Goal: Task Accomplishment & Management: Complete application form

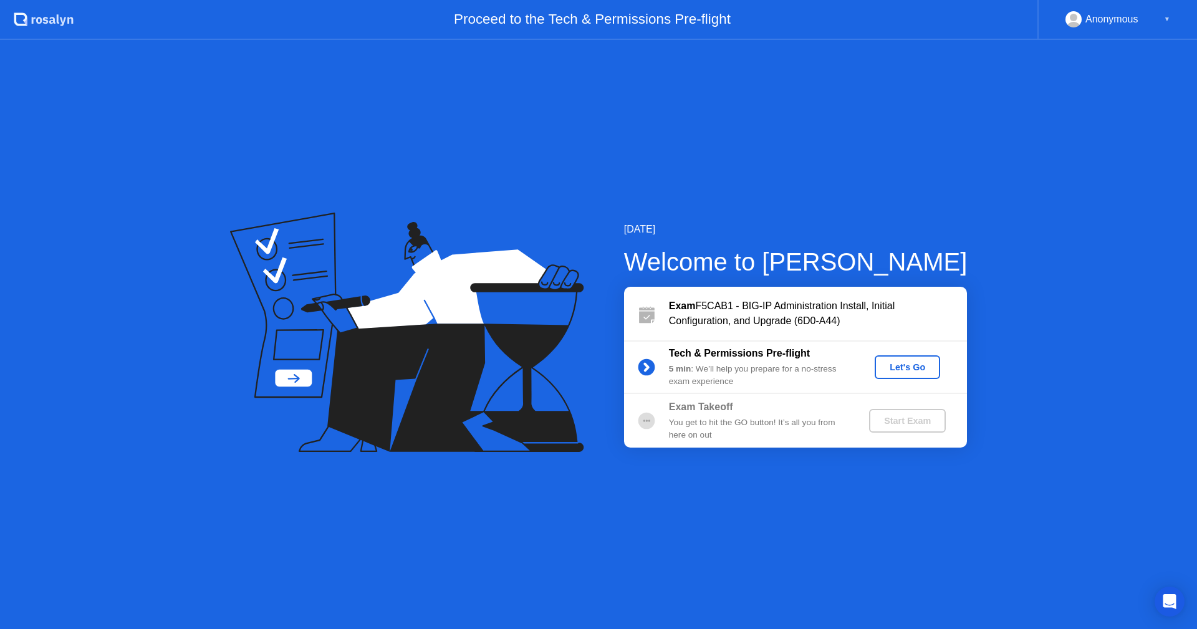
click at [899, 367] on div "Let's Go" at bounding box center [908, 367] width 56 height 10
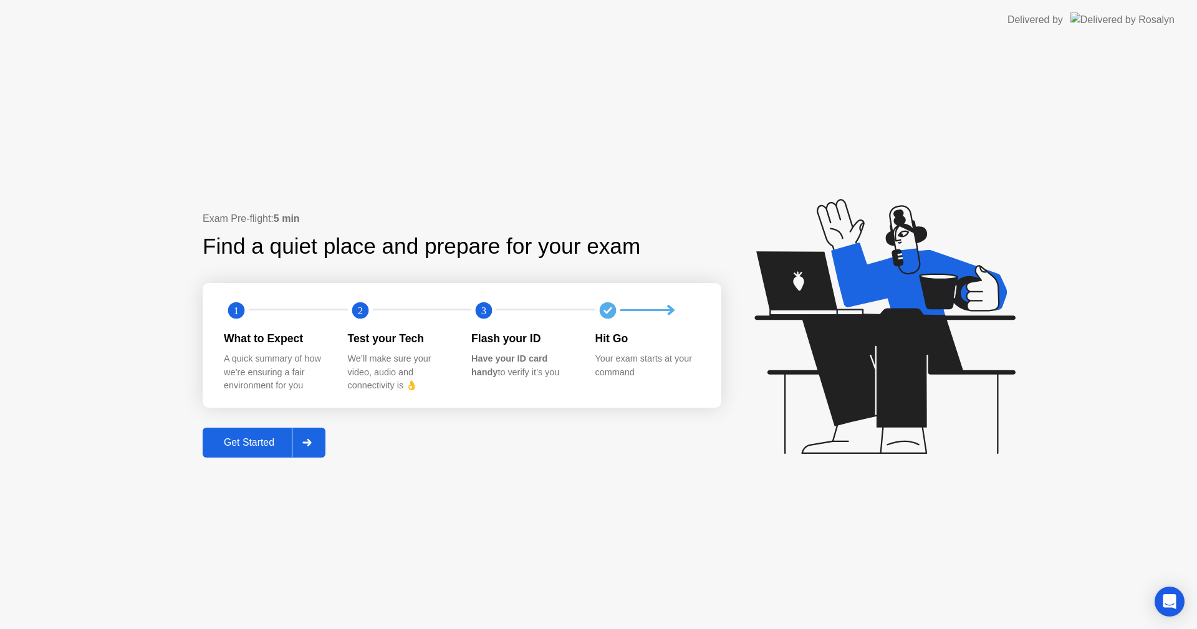
click at [248, 438] on div "Get Started" at bounding box center [248, 442] width 85 height 11
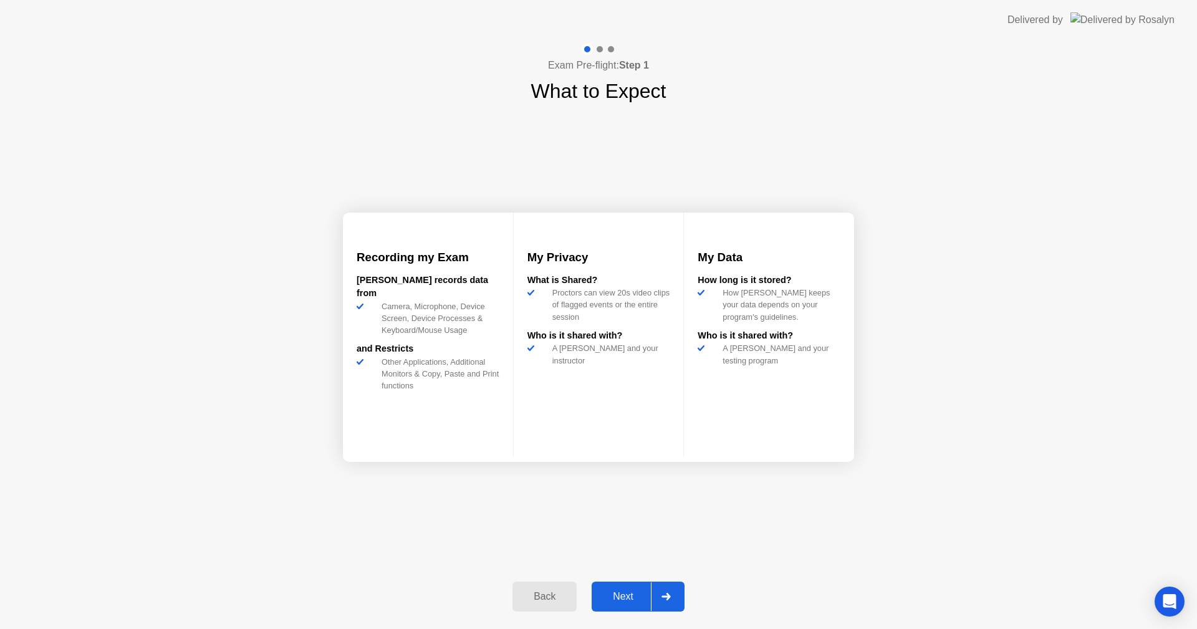
click at [626, 596] on div "Next" at bounding box center [624, 596] width 56 height 11
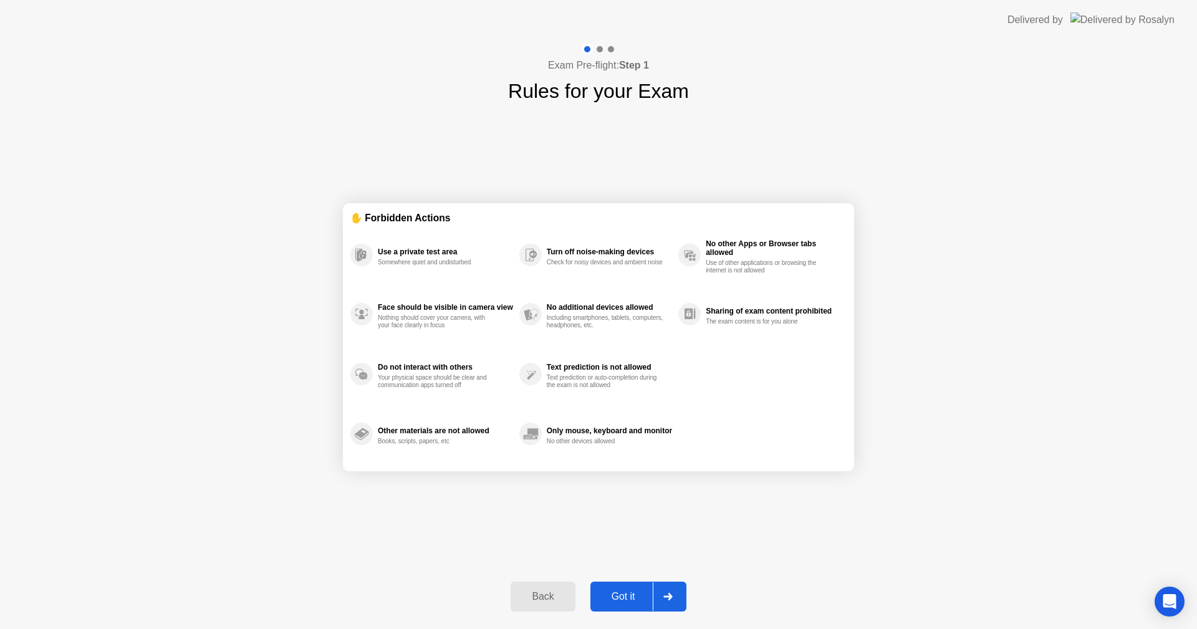
click at [629, 596] on div "Got it" at bounding box center [623, 596] width 59 height 11
select select "**********"
select select "*******"
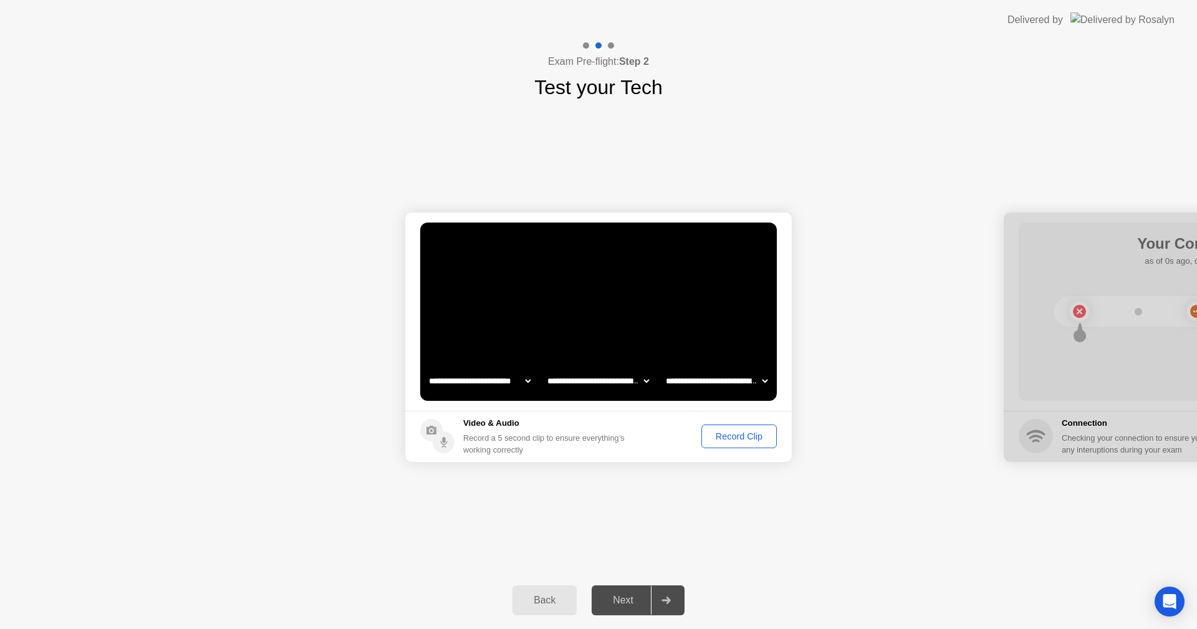
click at [738, 437] on div "Record Clip" at bounding box center [739, 437] width 67 height 10
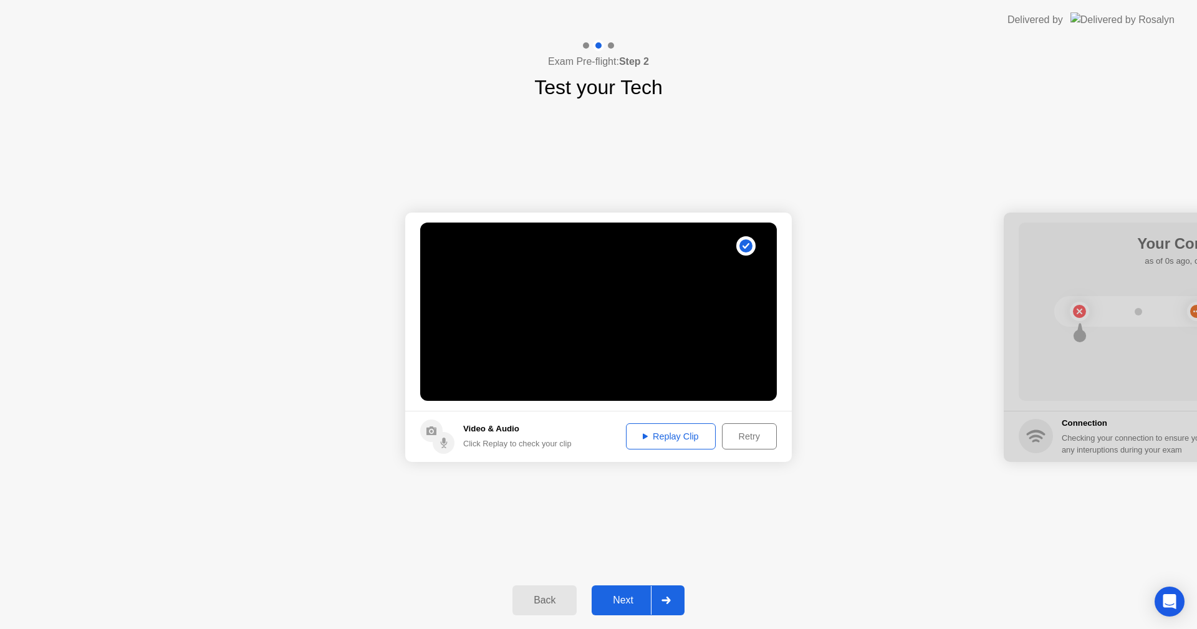
click at [622, 599] on div "Next" at bounding box center [624, 600] width 56 height 11
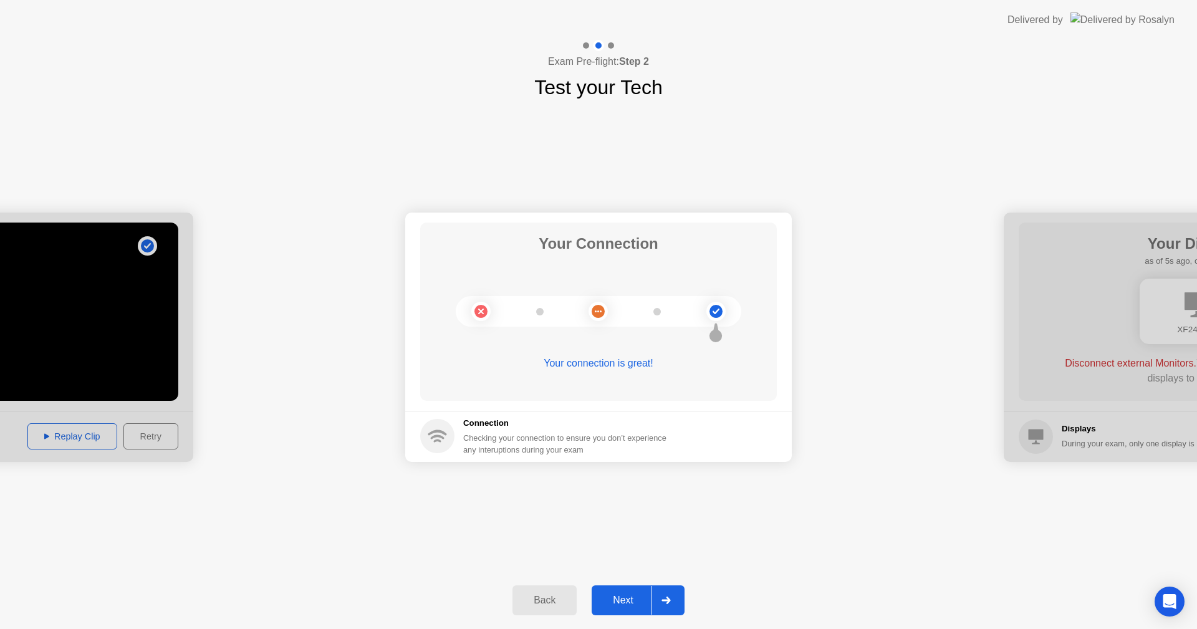
click at [626, 599] on div "Next" at bounding box center [624, 600] width 56 height 11
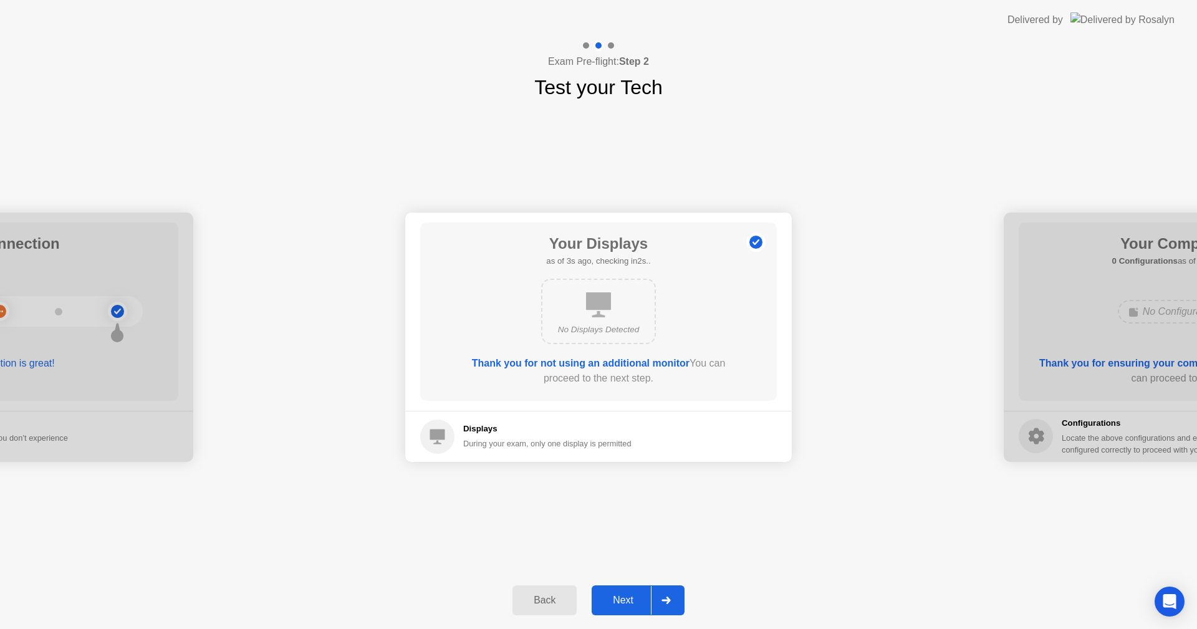
click at [626, 596] on div "Next" at bounding box center [624, 600] width 56 height 11
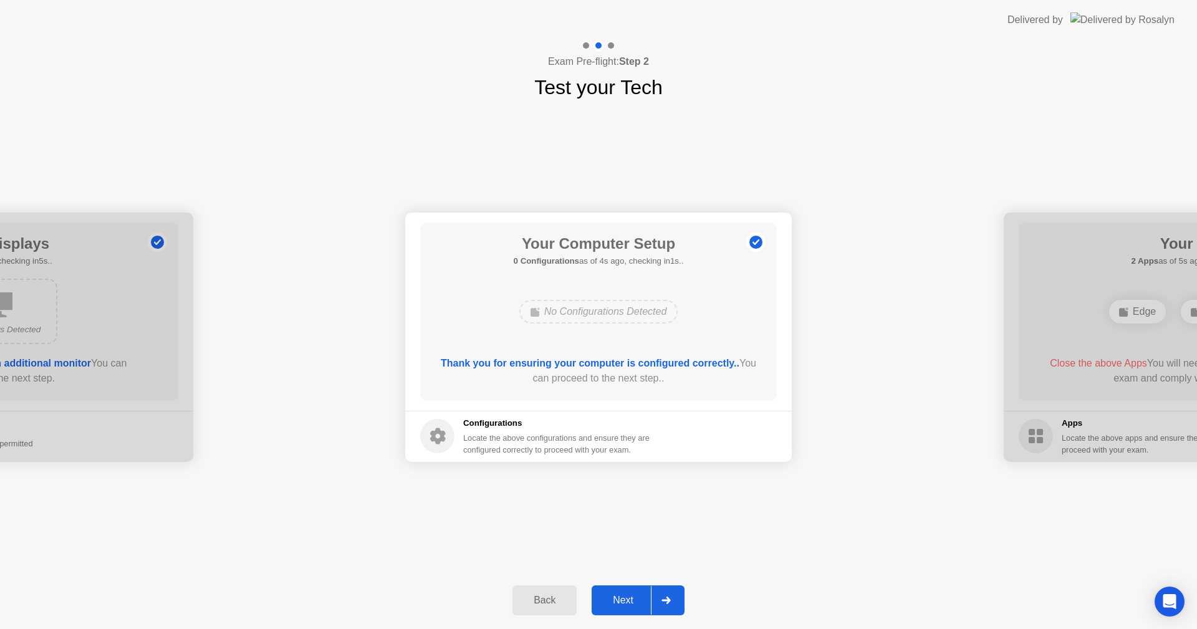
click at [630, 603] on div "Next" at bounding box center [624, 600] width 56 height 11
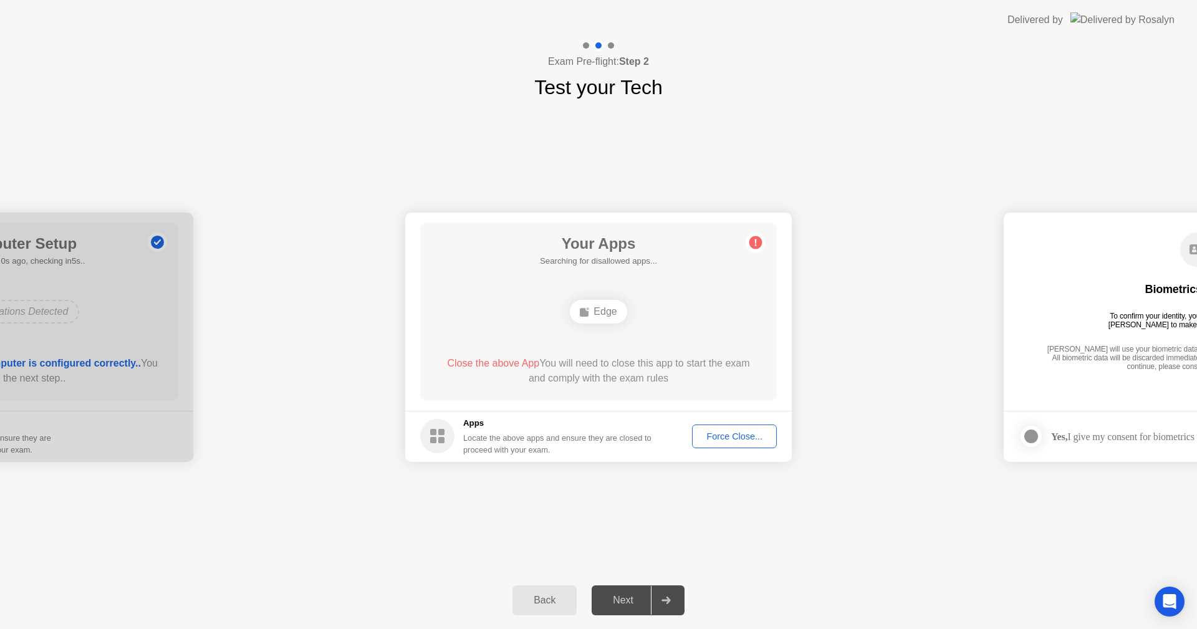
click at [733, 437] on div "Force Close..." at bounding box center [735, 437] width 76 height 10
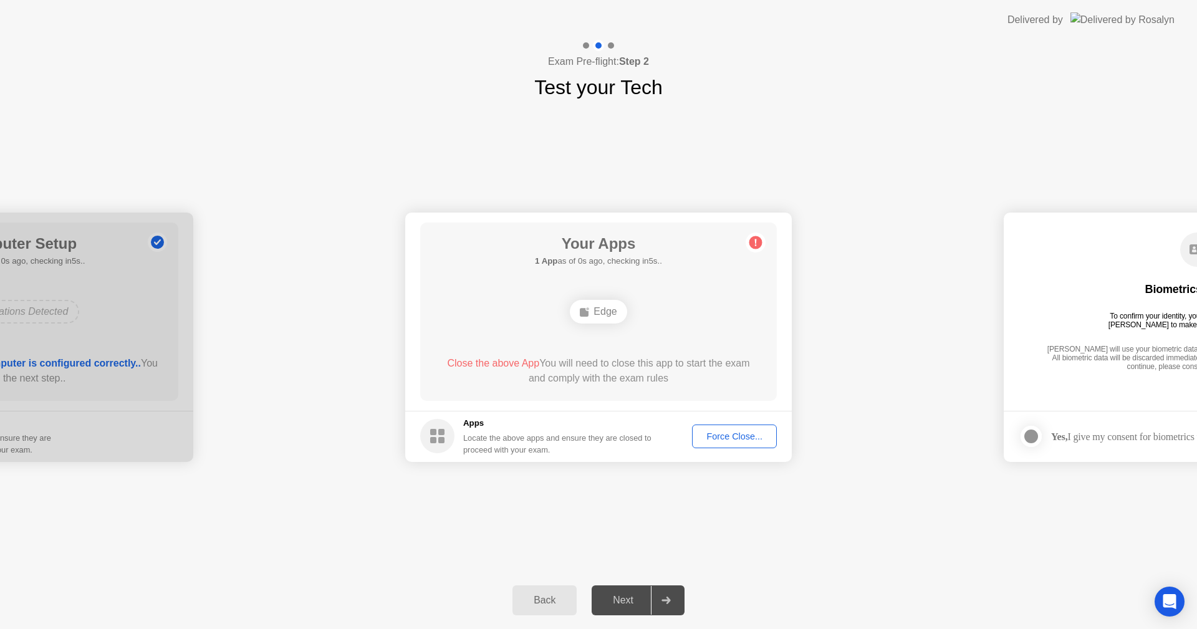
click at [732, 435] on div "Force Close..." at bounding box center [735, 437] width 76 height 10
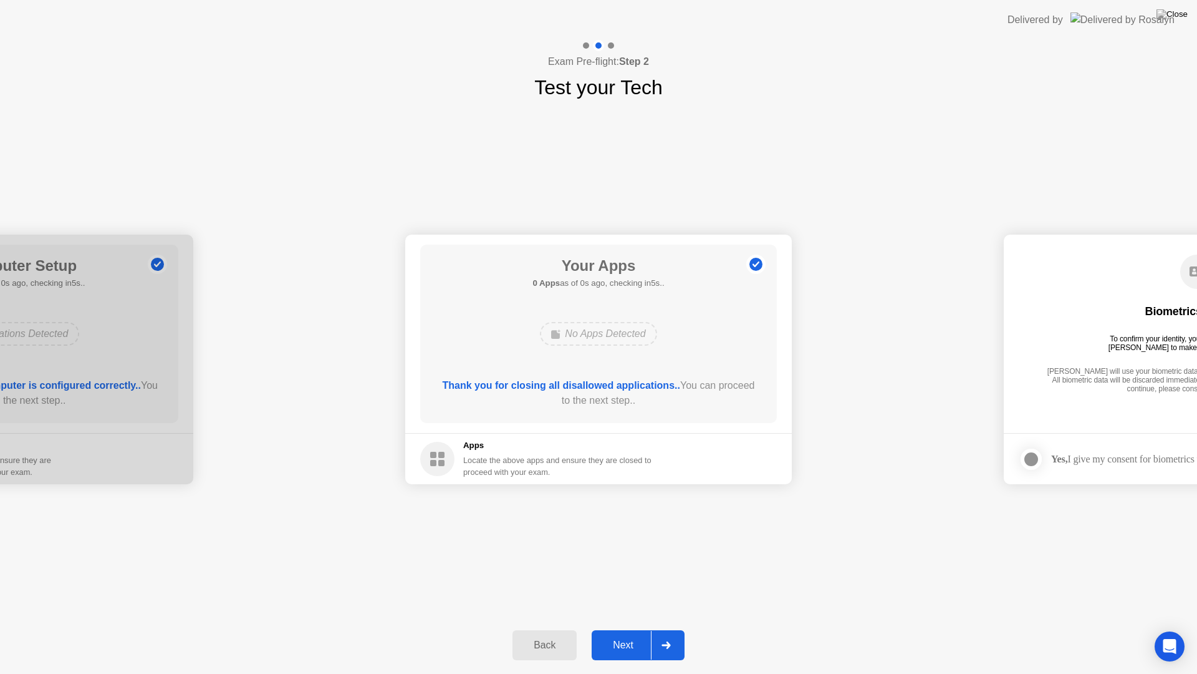
click at [620, 629] on div "Next" at bounding box center [624, 644] width 56 height 11
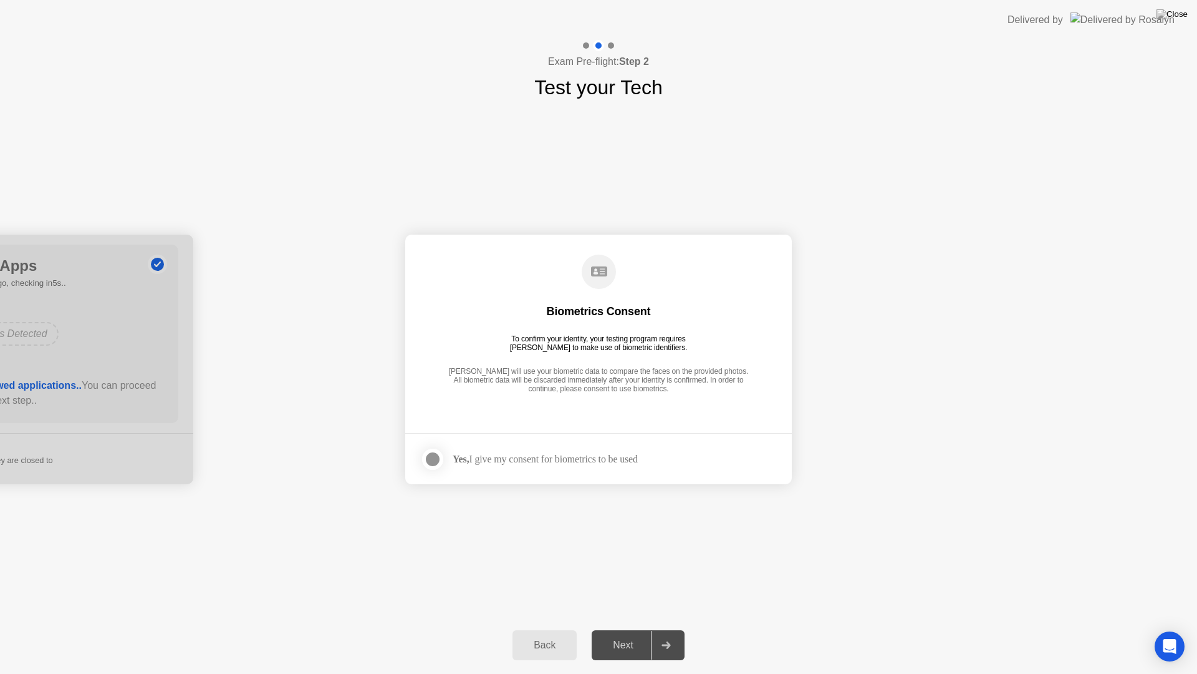
click at [435, 457] on div at bounding box center [432, 459] width 15 height 15
click at [639, 629] on div "Next" at bounding box center [624, 644] width 56 height 11
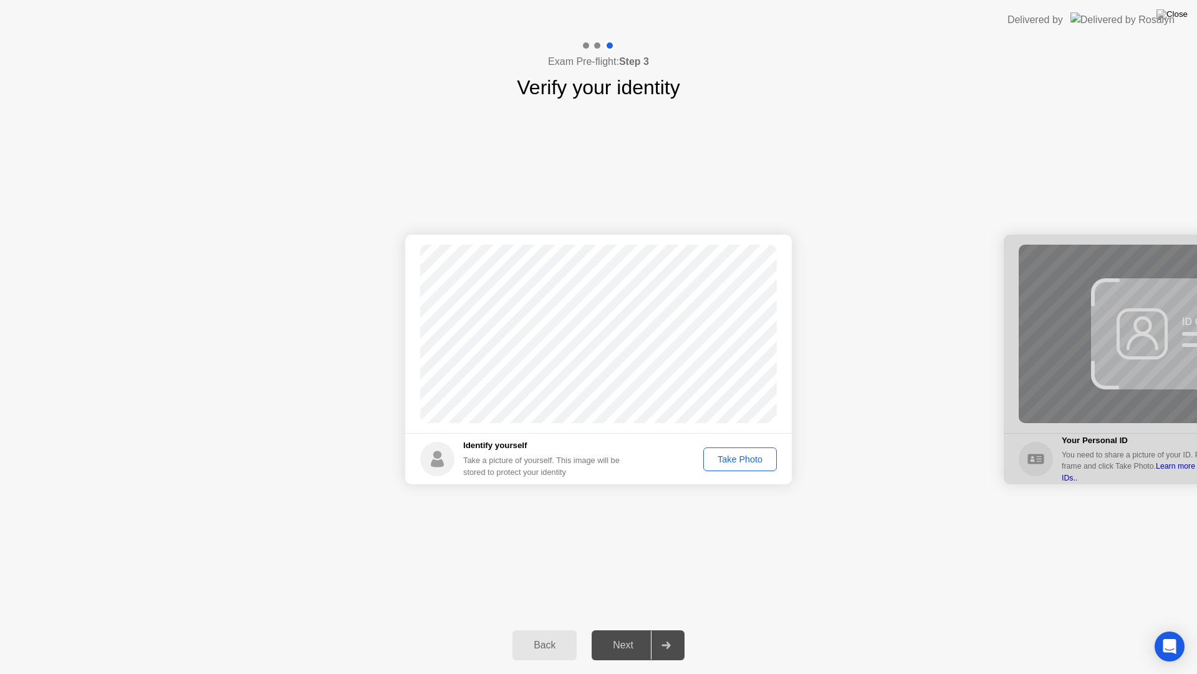
click at [741, 455] on div "Take Photo" at bounding box center [740, 459] width 65 height 10
click at [619, 629] on div "Next" at bounding box center [624, 644] width 56 height 11
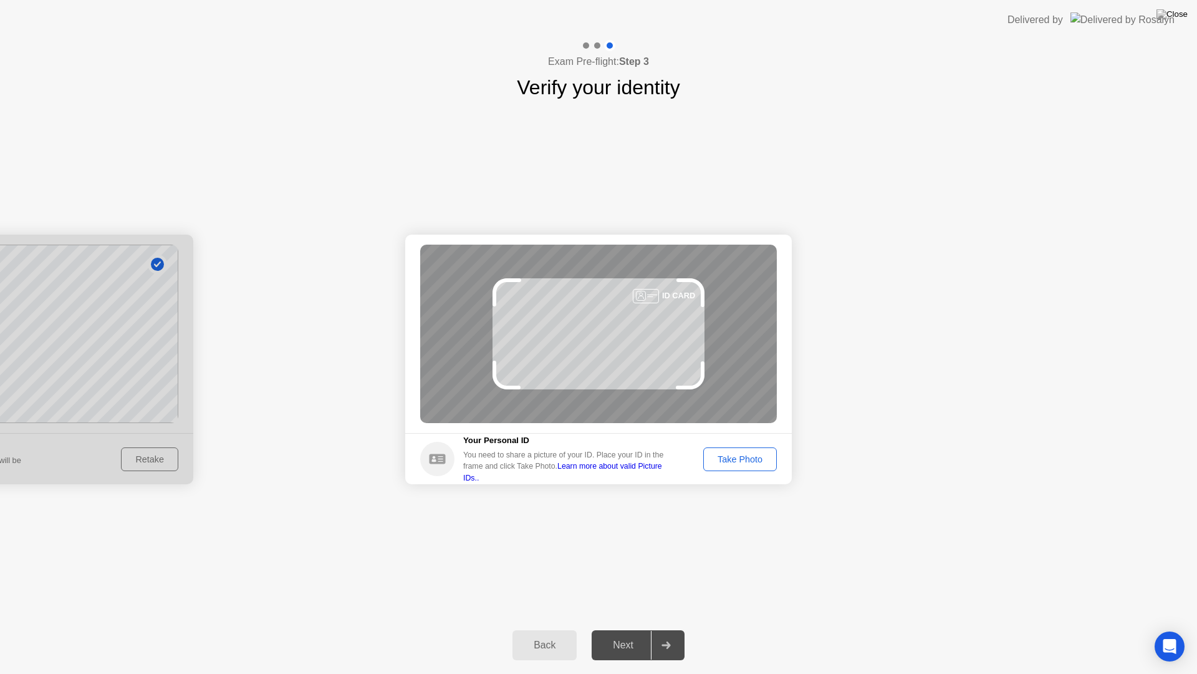
click at [745, 461] on div "Take Photo" at bounding box center [740, 459] width 65 height 10
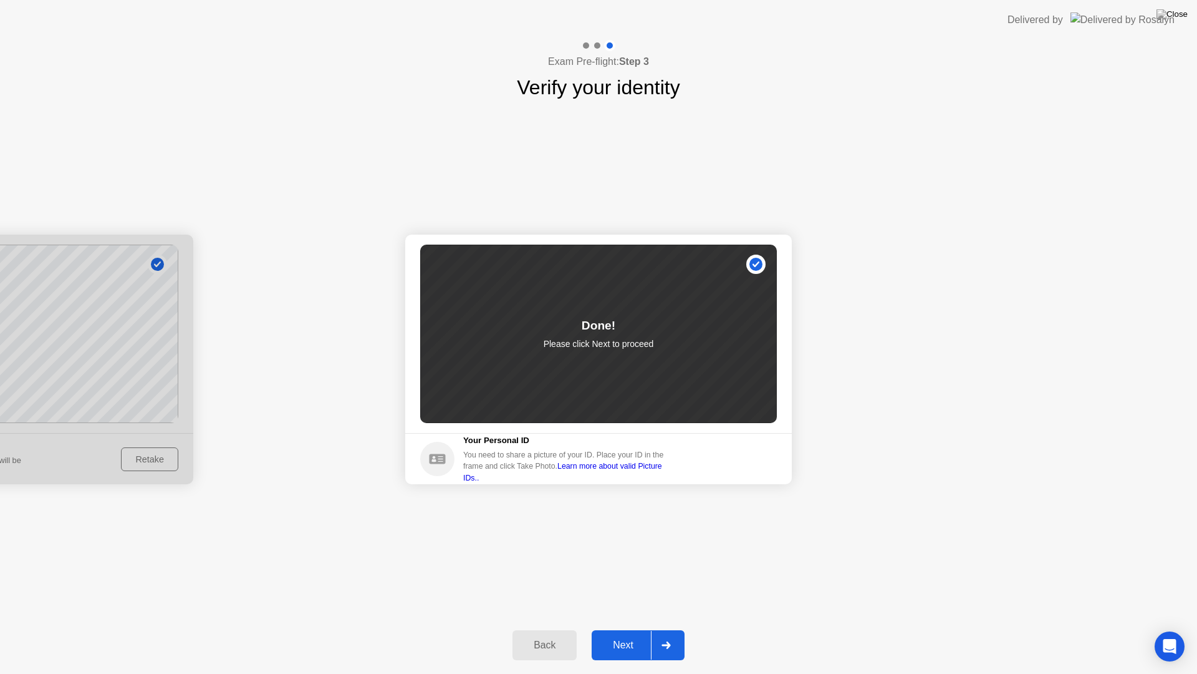
click at [616, 629] on div "Next" at bounding box center [624, 644] width 56 height 11
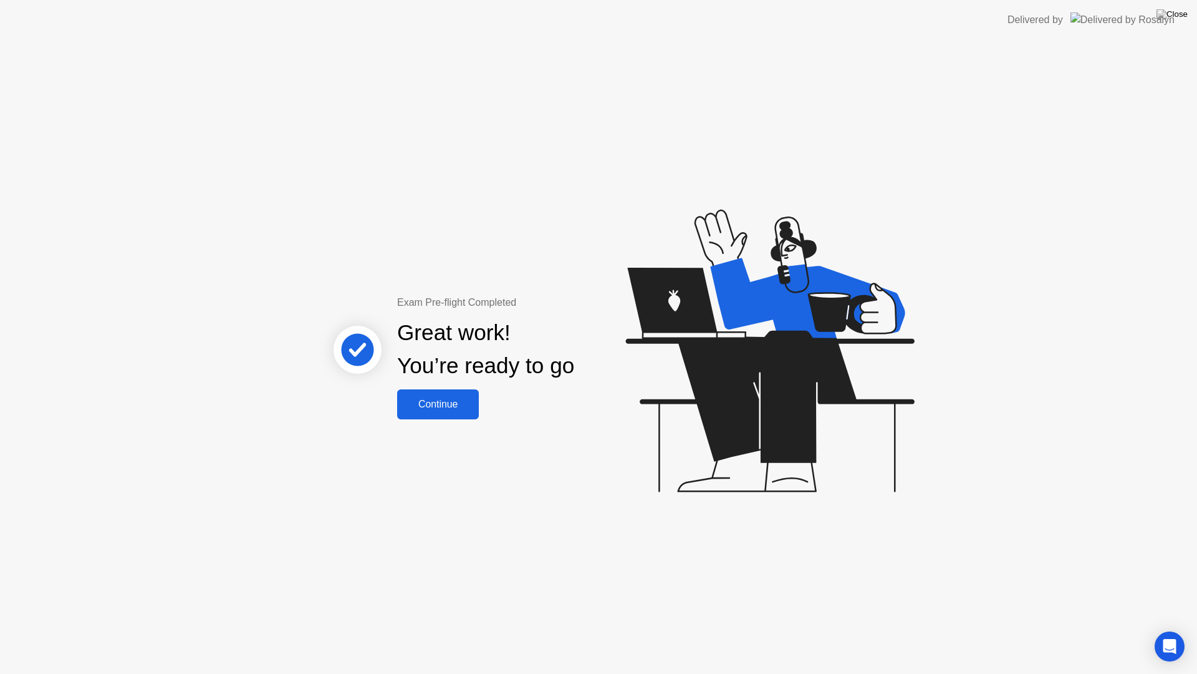
click at [454, 406] on div "Continue" at bounding box center [438, 404] width 74 height 11
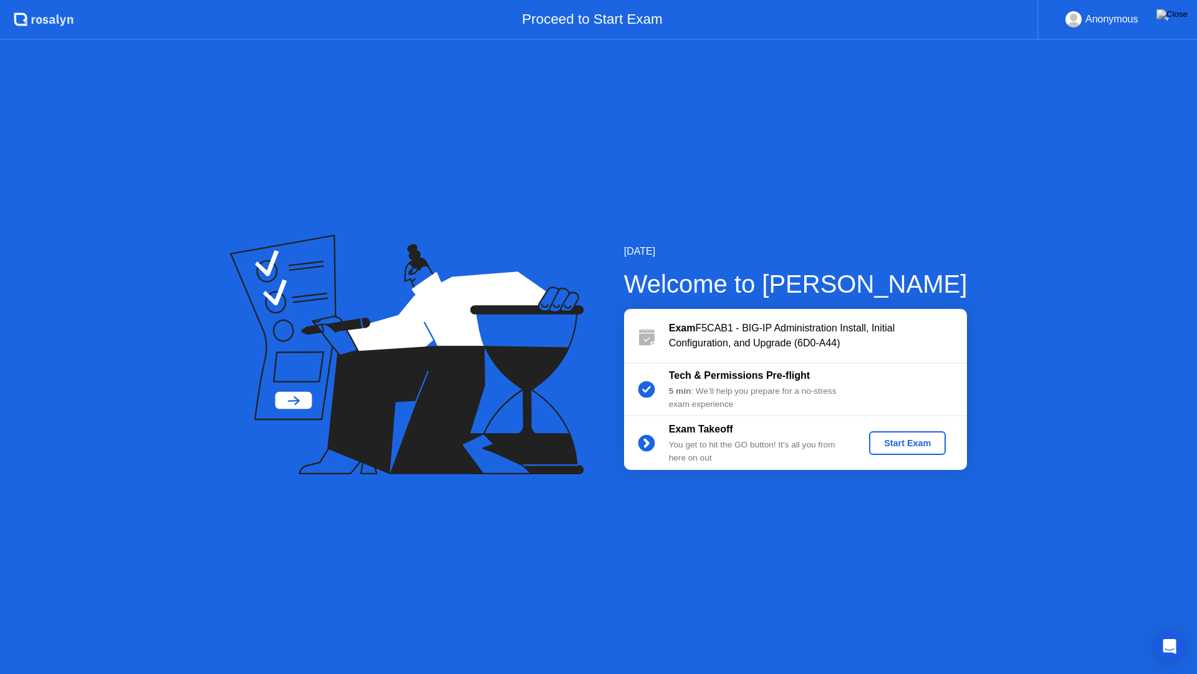
click at [901, 439] on div "Start Exam" at bounding box center [907, 443] width 67 height 10
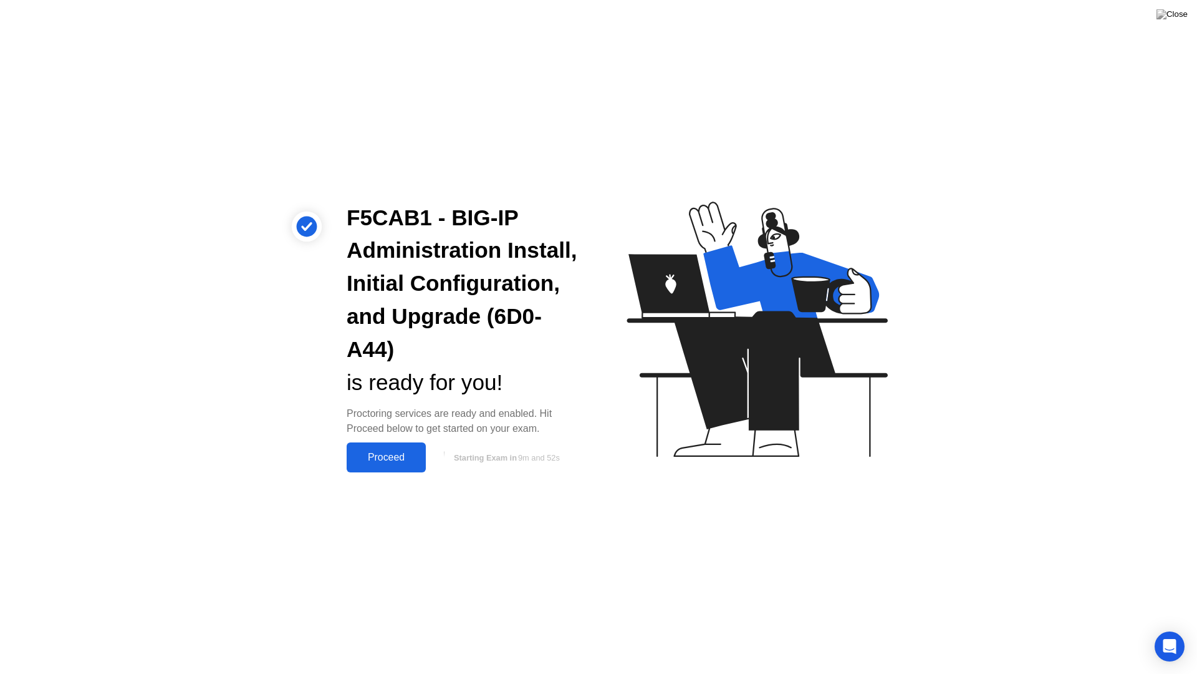
click at [393, 457] on div "Proceed" at bounding box center [386, 457] width 72 height 11
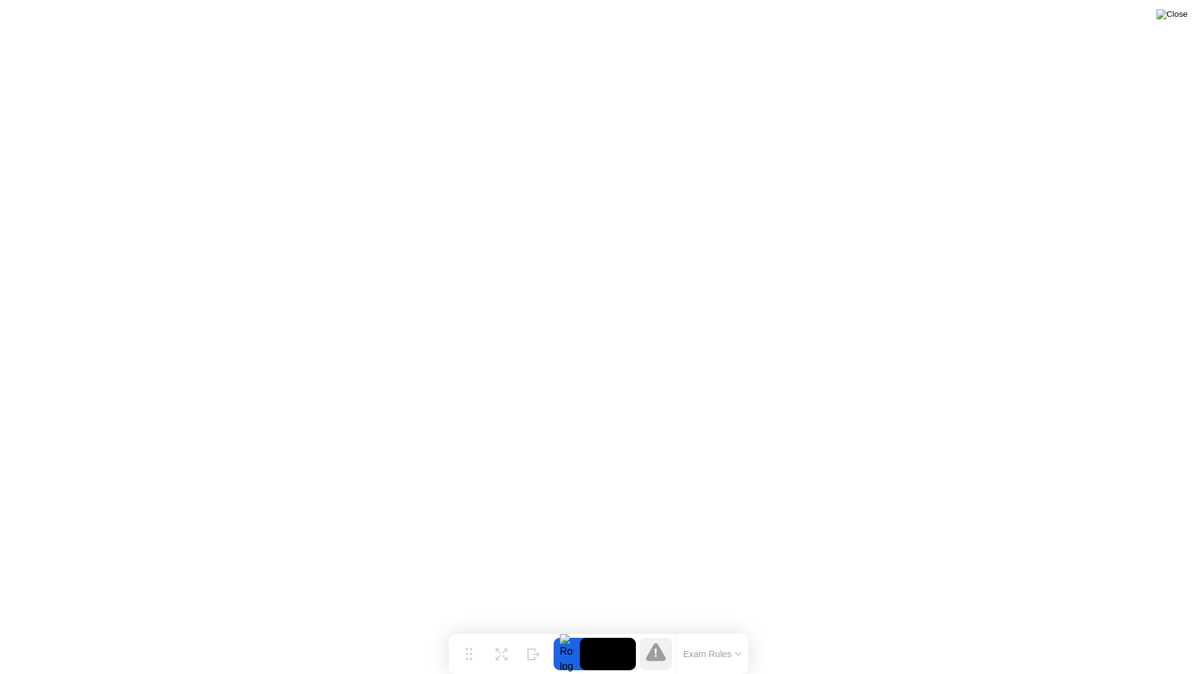
click at [1181, 16] on img at bounding box center [1172, 14] width 31 height 10
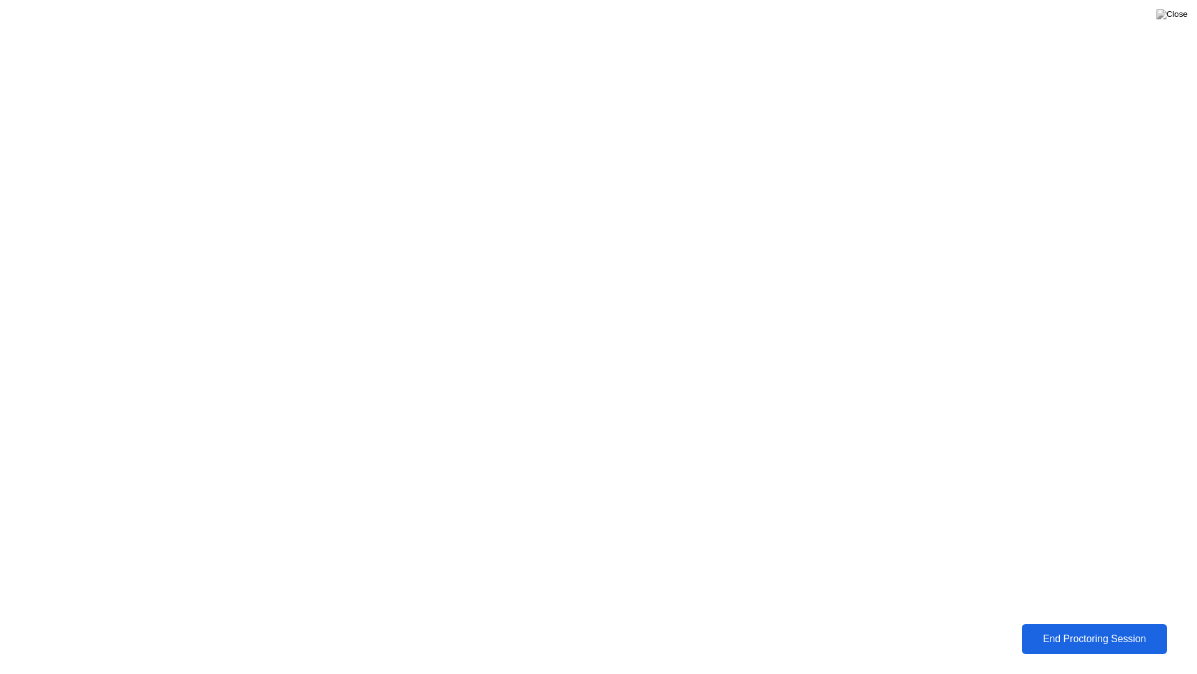
click at [1119, 629] on div "End Proctoring Session" at bounding box center [1094, 638] width 138 height 11
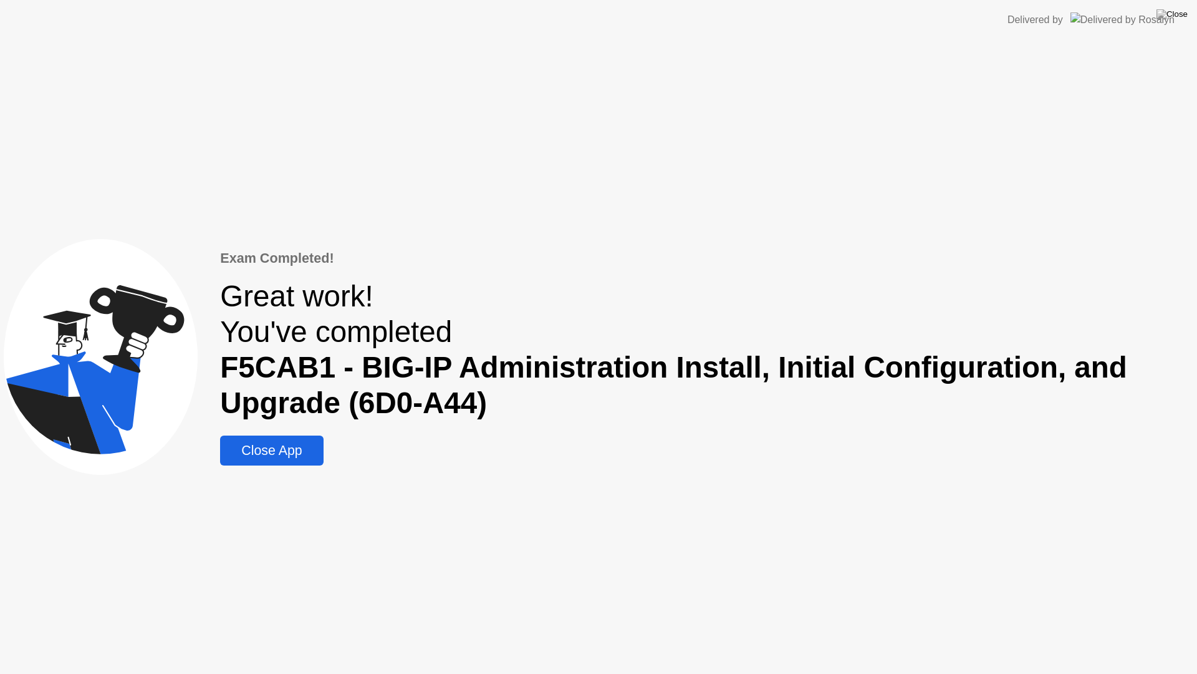
click at [275, 453] on div "Close App" at bounding box center [271, 451] width 95 height 16
